Goal: Use online tool/utility: Utilize a website feature to perform a specific function

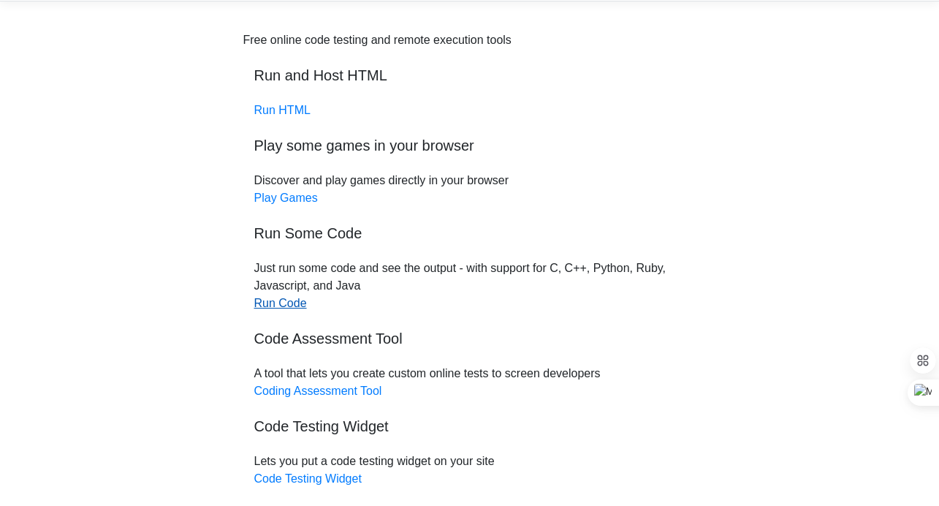
scroll to position [158, 0]
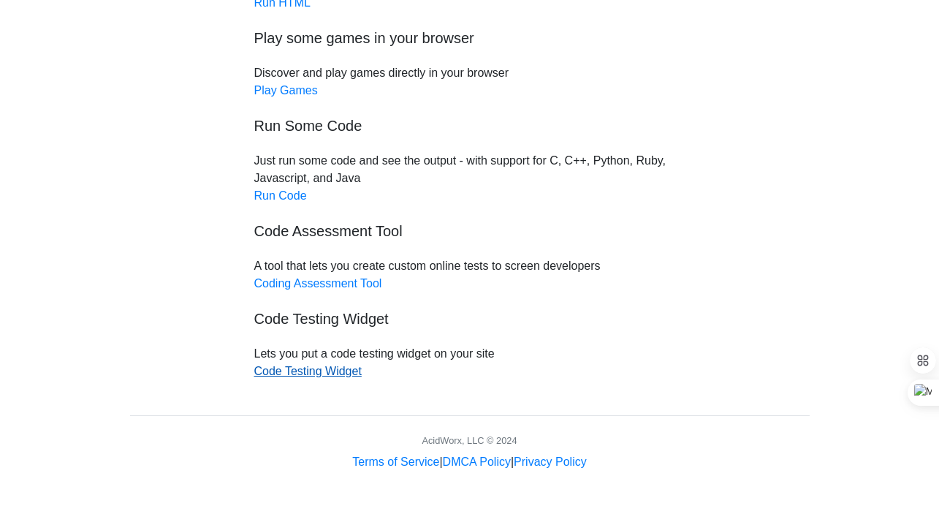
click at [343, 373] on link "Code Testing Widget" at bounding box center [307, 371] width 107 height 12
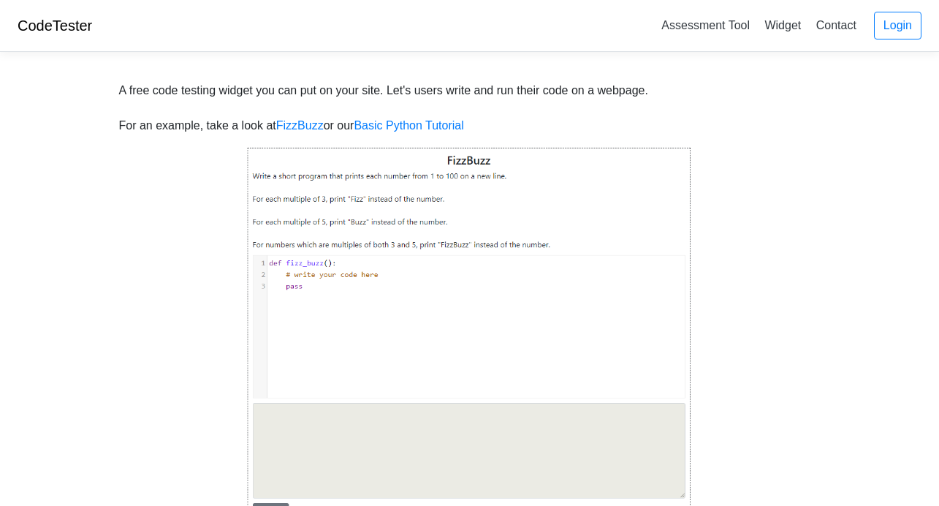
scroll to position [3, 0]
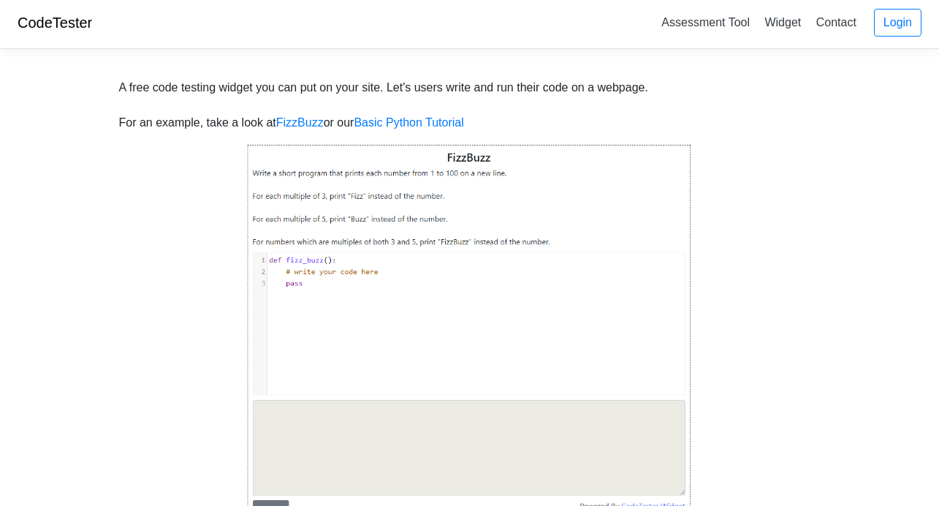
click at [354, 272] on img at bounding box center [470, 333] width 446 height 381
click at [320, 164] on img at bounding box center [470, 333] width 446 height 381
click at [322, 185] on img at bounding box center [470, 333] width 446 height 381
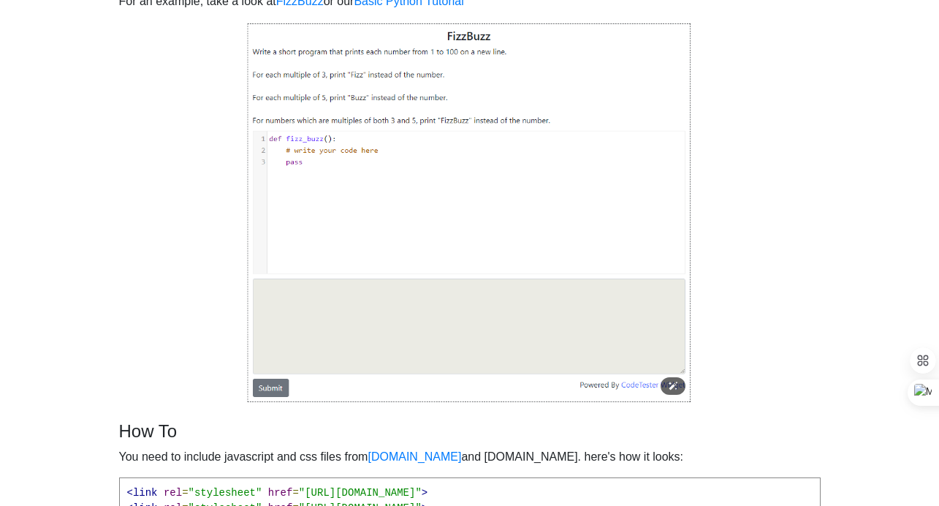
click at [318, 326] on img at bounding box center [470, 212] width 446 height 381
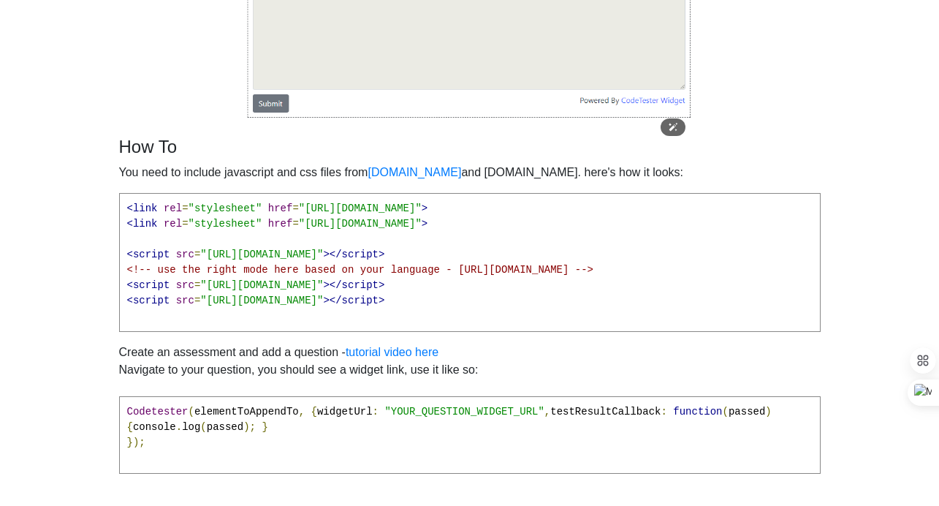
scroll to position [529, 0]
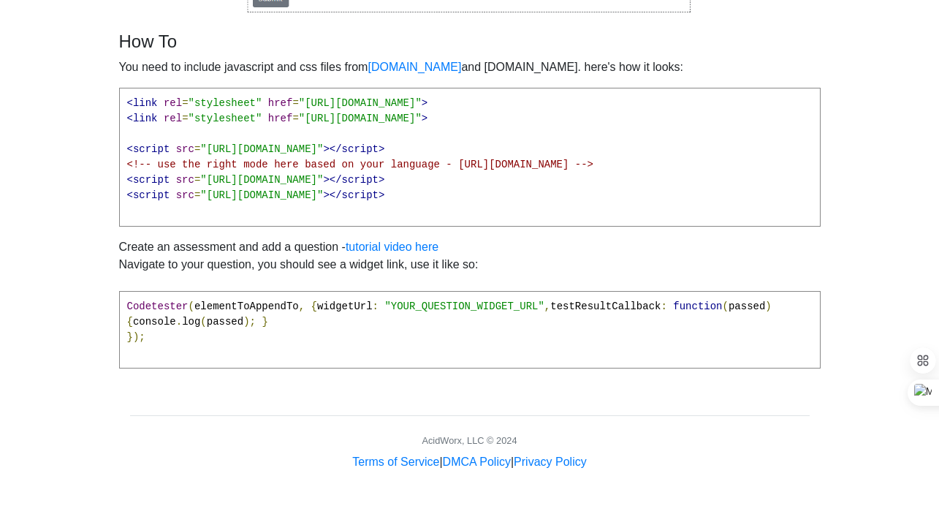
click at [728, 312] on span "passed" at bounding box center [746, 306] width 37 height 12
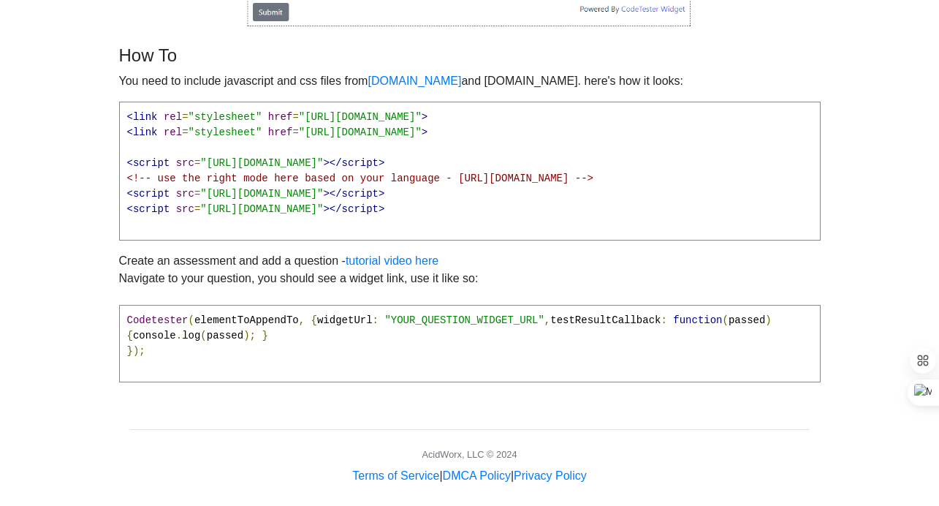
click at [384, 326] on span ""YOUR_QUESTION_WIDGET_URL"" at bounding box center [463, 320] width 159 height 12
click at [386, 335] on pre "Codetester ( elementToAppendTo , { widgetUrl : "YOUR_QUESTION_WIDGET_URL" , tes…" at bounding box center [469, 343] width 701 height 77
click at [384, 326] on span ""YOUR_QUESTION_WIDGET_URL"" at bounding box center [463, 320] width 159 height 12
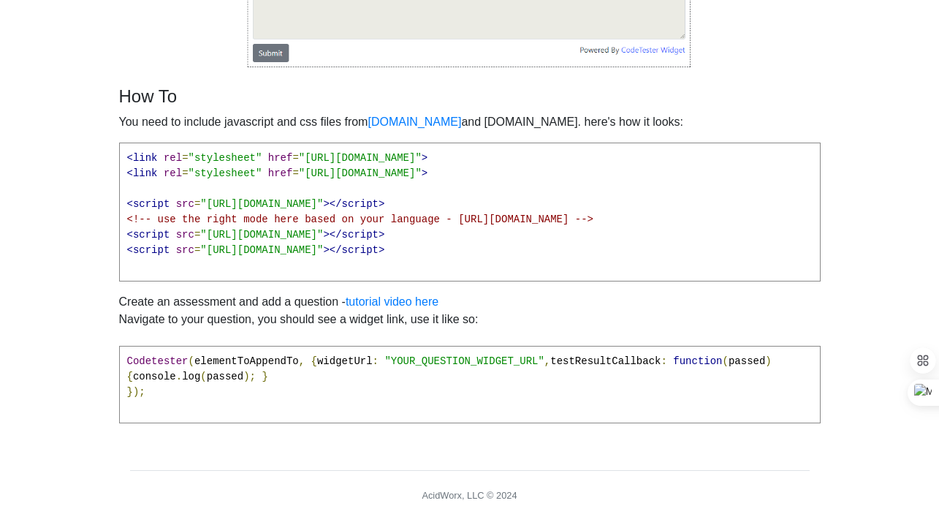
scroll to position [348, 0]
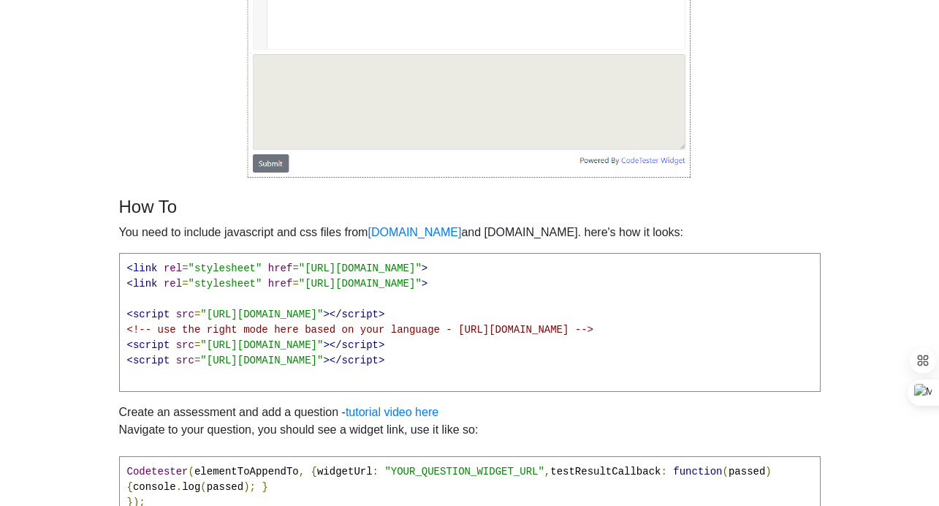
click at [391, 280] on span ""[URL][DOMAIN_NAME]"" at bounding box center [360, 284] width 123 height 12
click at [416, 280] on span ""[URL][DOMAIN_NAME]"" at bounding box center [360, 284] width 123 height 12
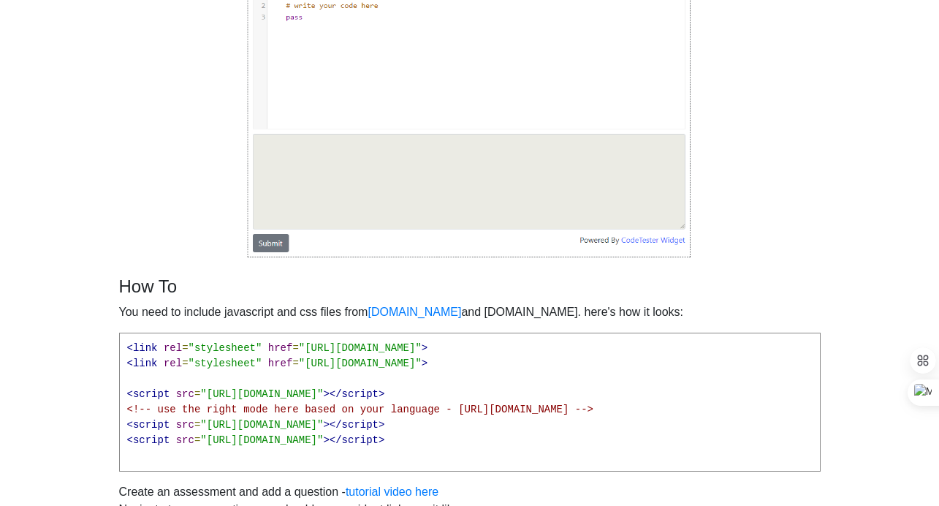
scroll to position [227, 0]
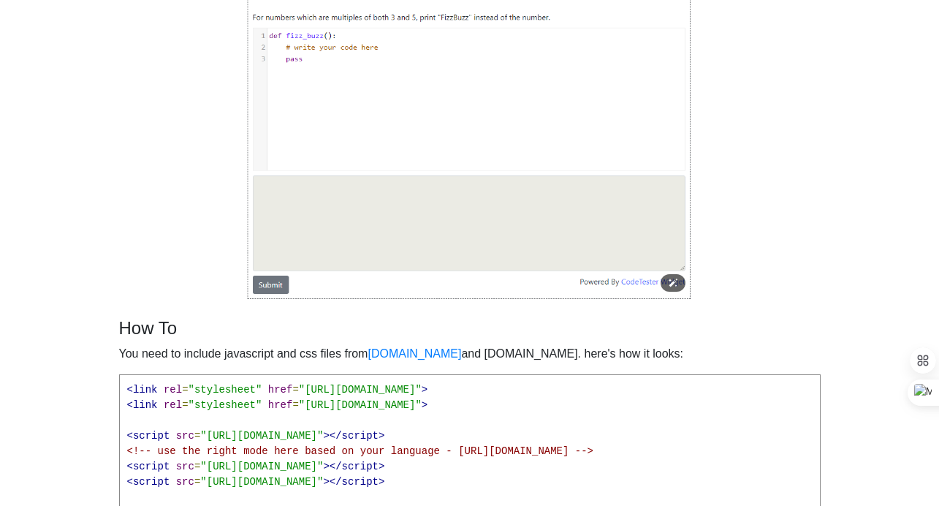
click at [433, 249] on img at bounding box center [470, 109] width 446 height 381
click at [438, 215] on img at bounding box center [470, 109] width 446 height 381
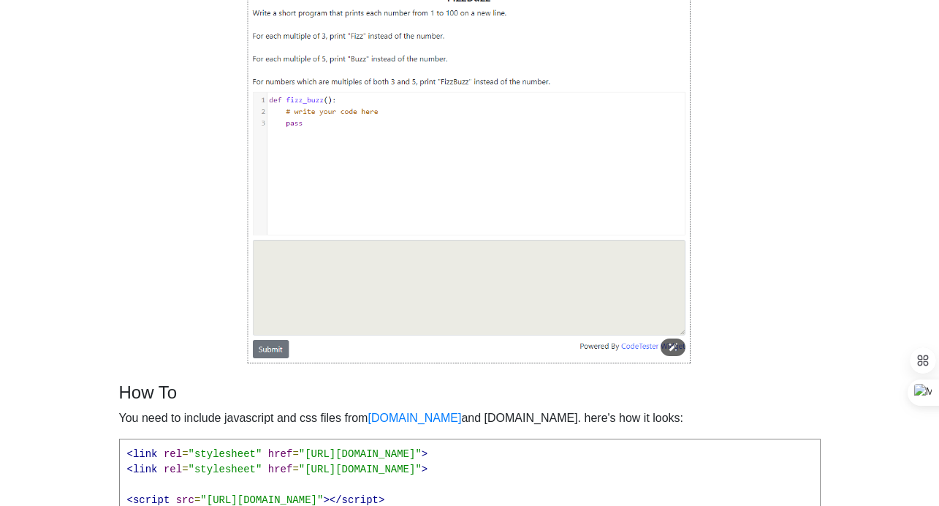
click at [438, 164] on img at bounding box center [470, 173] width 446 height 381
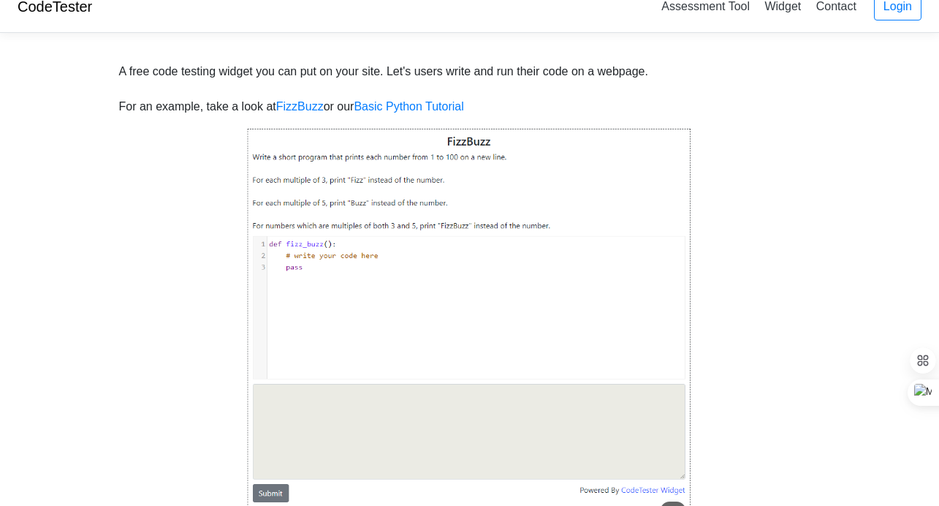
scroll to position [0, 0]
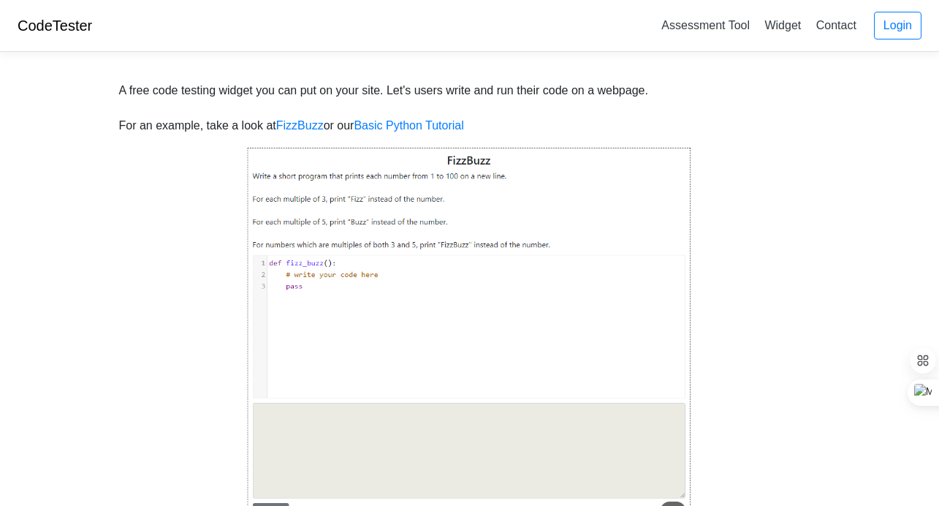
click at [438, 157] on img at bounding box center [470, 336] width 446 height 381
click at [459, 165] on img at bounding box center [470, 336] width 446 height 381
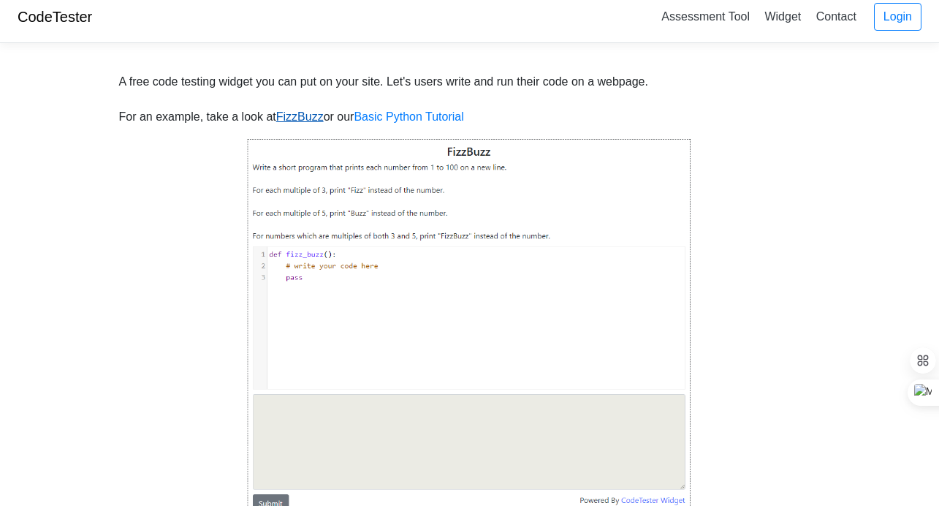
click at [324, 121] on link "FizzBuzz" at bounding box center [299, 116] width 47 height 12
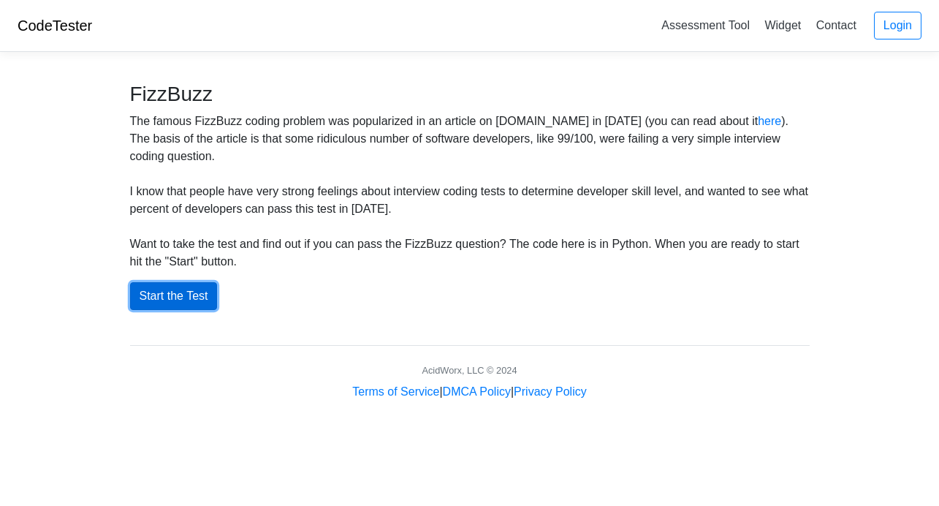
click at [215, 287] on button "Start the Test" at bounding box center [174, 296] width 88 height 28
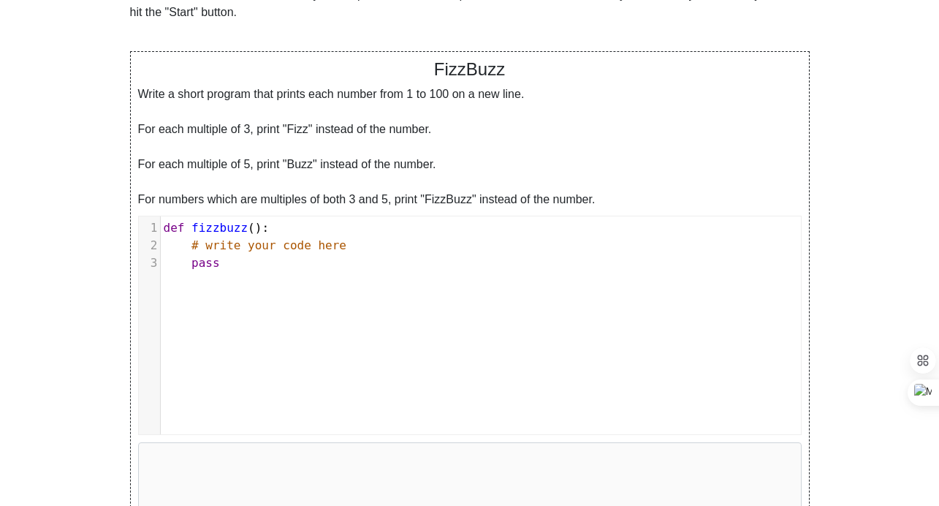
scroll to position [313, 0]
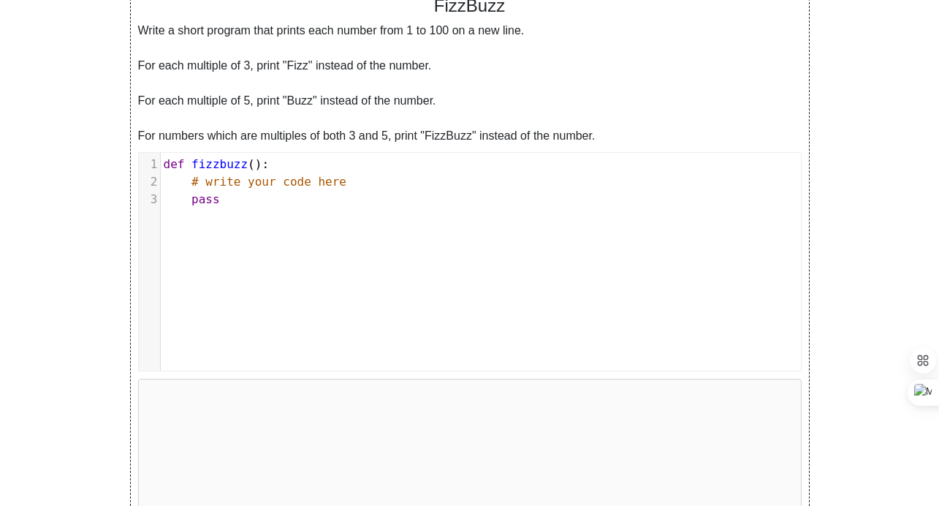
click at [291, 227] on div "xxxxxxxxxx 1 def fizzbuzz (): 2 # write your code here 3 pass" at bounding box center [481, 273] width 684 height 240
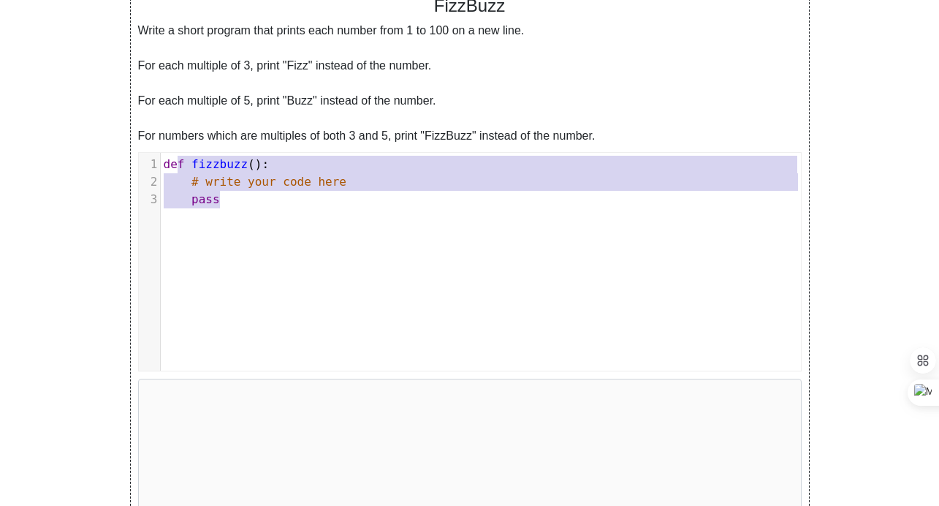
type textarea "ef fizzbuzz(): # write your code here pass"
drag, startPoint x: 291, startPoint y: 222, endPoint x: 169, endPoint y: 164, distance: 135.3
click at [169, 164] on div "x 1 def fizzbuzz (): 2 # write your code here 3 pass" at bounding box center [481, 273] width 684 height 240
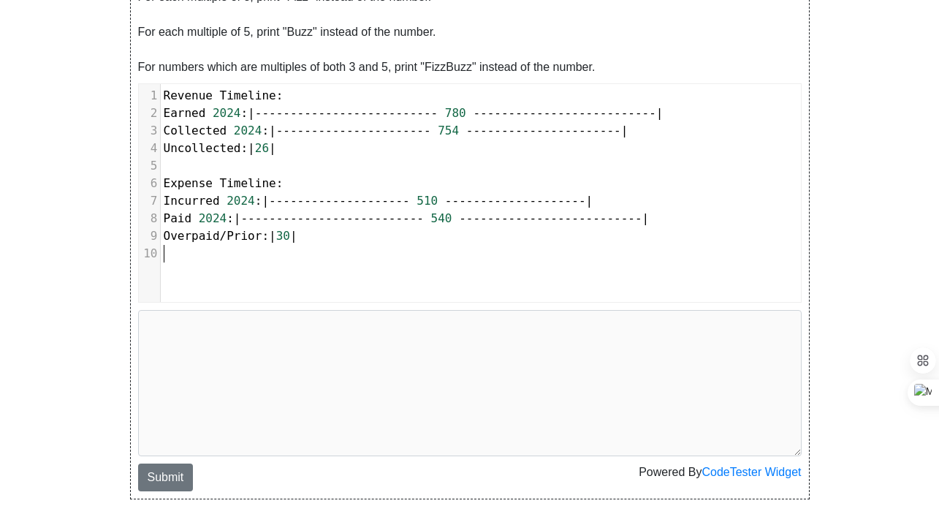
scroll to position [419, 0]
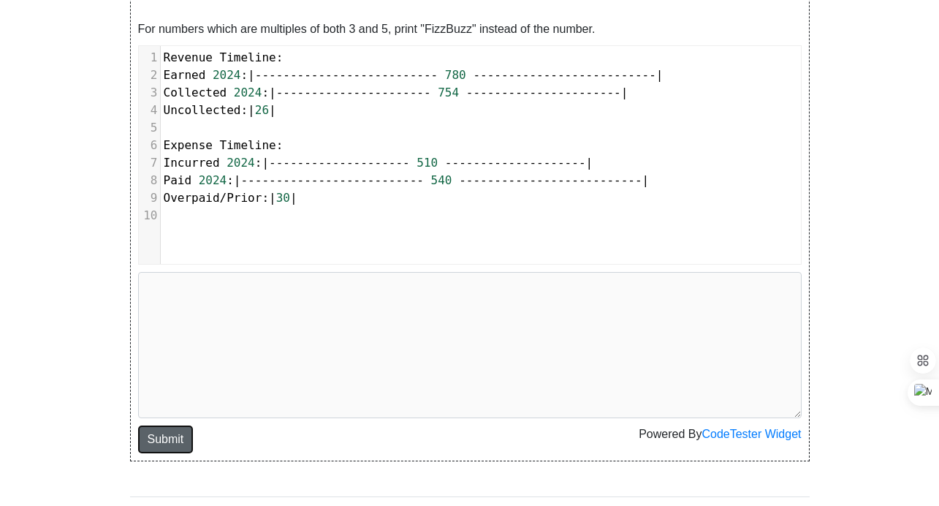
click at [175, 438] on button "Submit" at bounding box center [166, 439] width 56 height 28
type textarea "Submission status: Runtime Error (NZEC) Stderr: File "script.py", line 1 Revenu…"
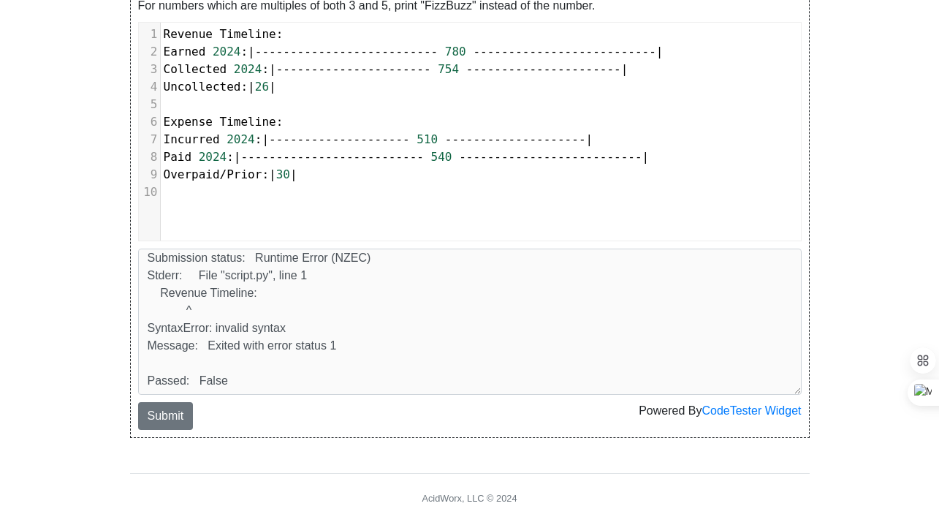
scroll to position [476, 0]
